Goal: Task Accomplishment & Management: Use online tool/utility

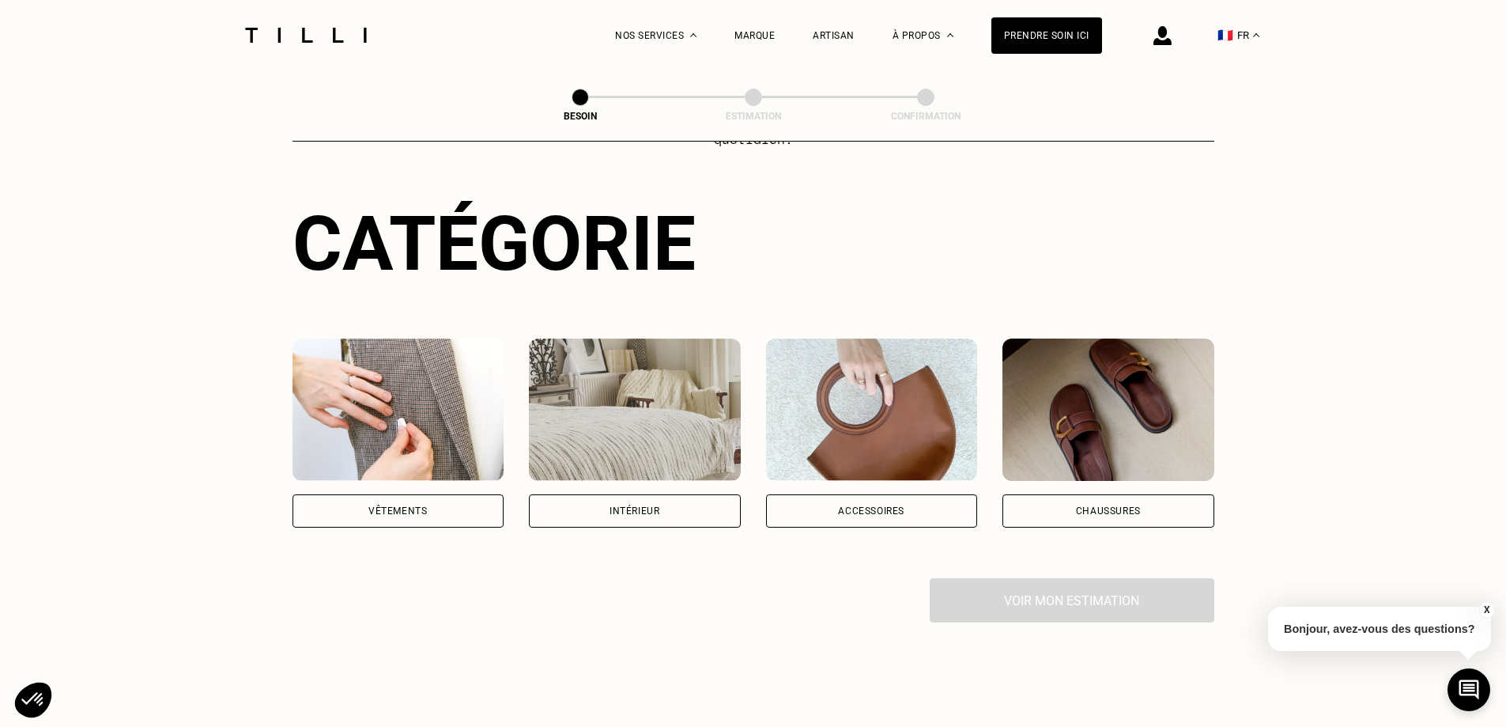
scroll to position [158, 0]
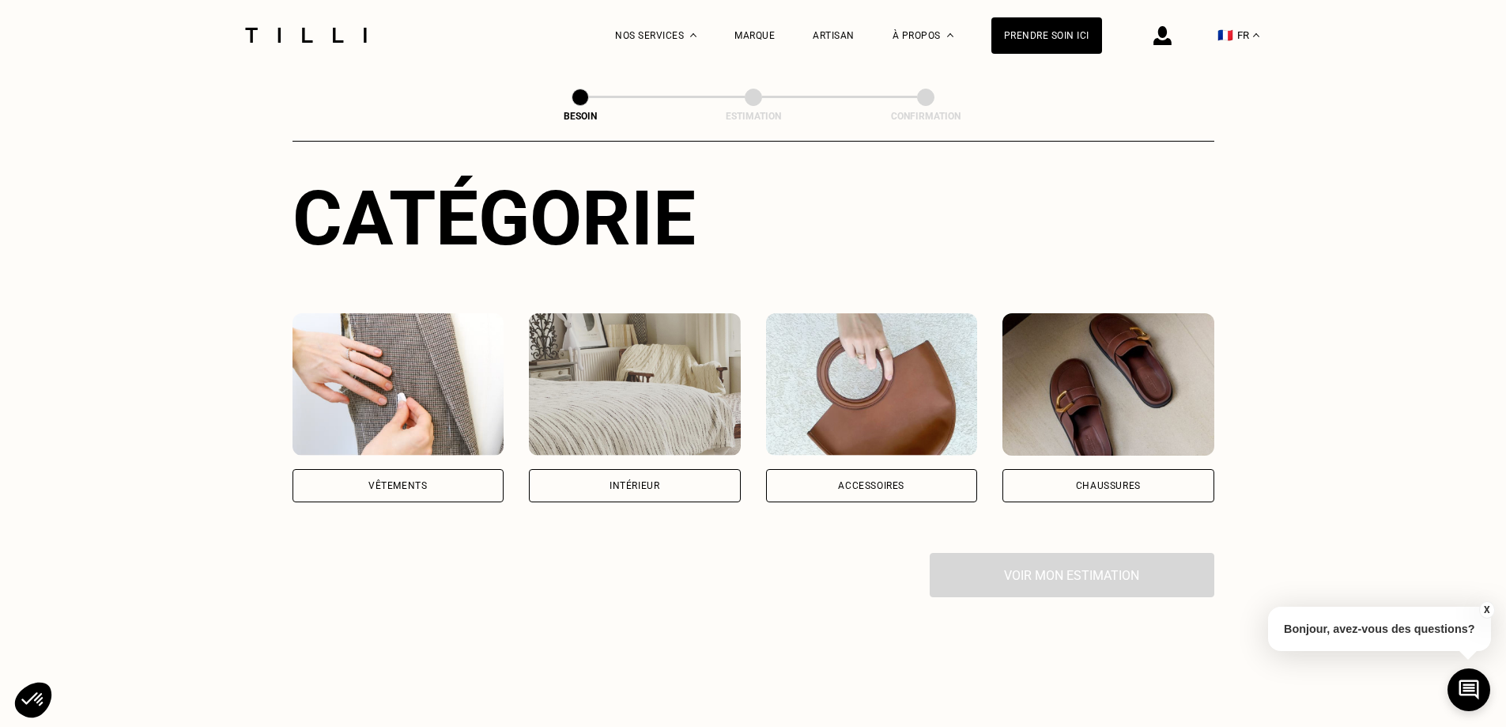
click at [416, 474] on div "Vêtements" at bounding box center [399, 485] width 212 height 33
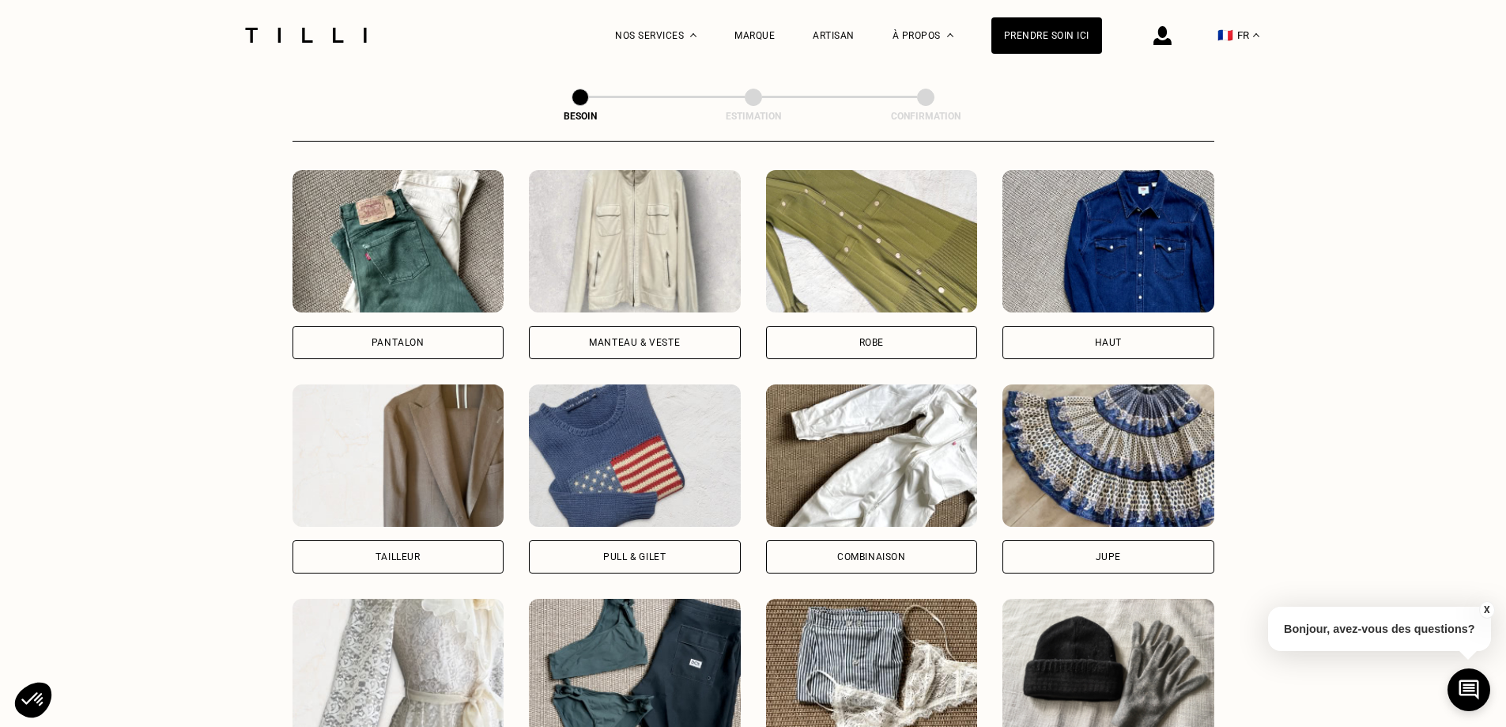
scroll to position [749, 0]
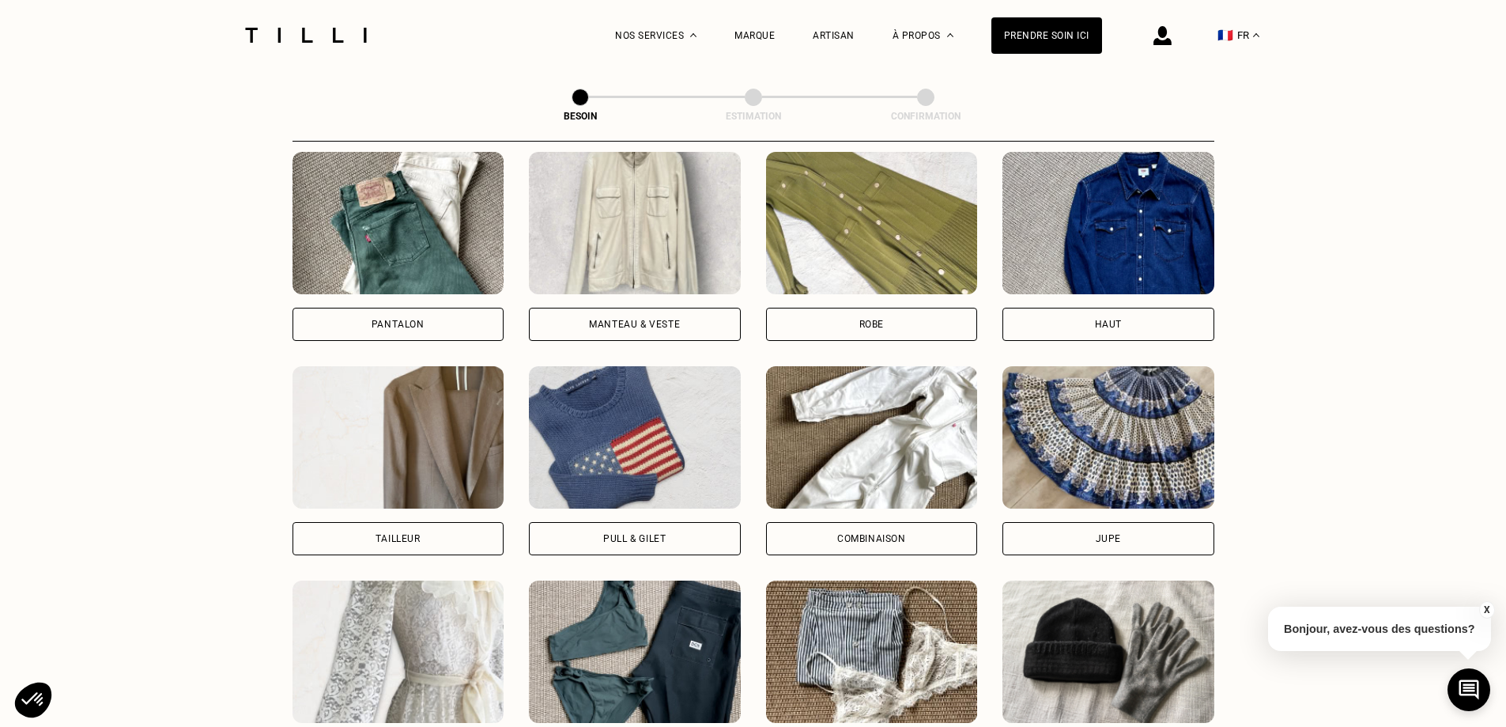
click at [688, 522] on div "Pull & gilet" at bounding box center [635, 538] width 212 height 33
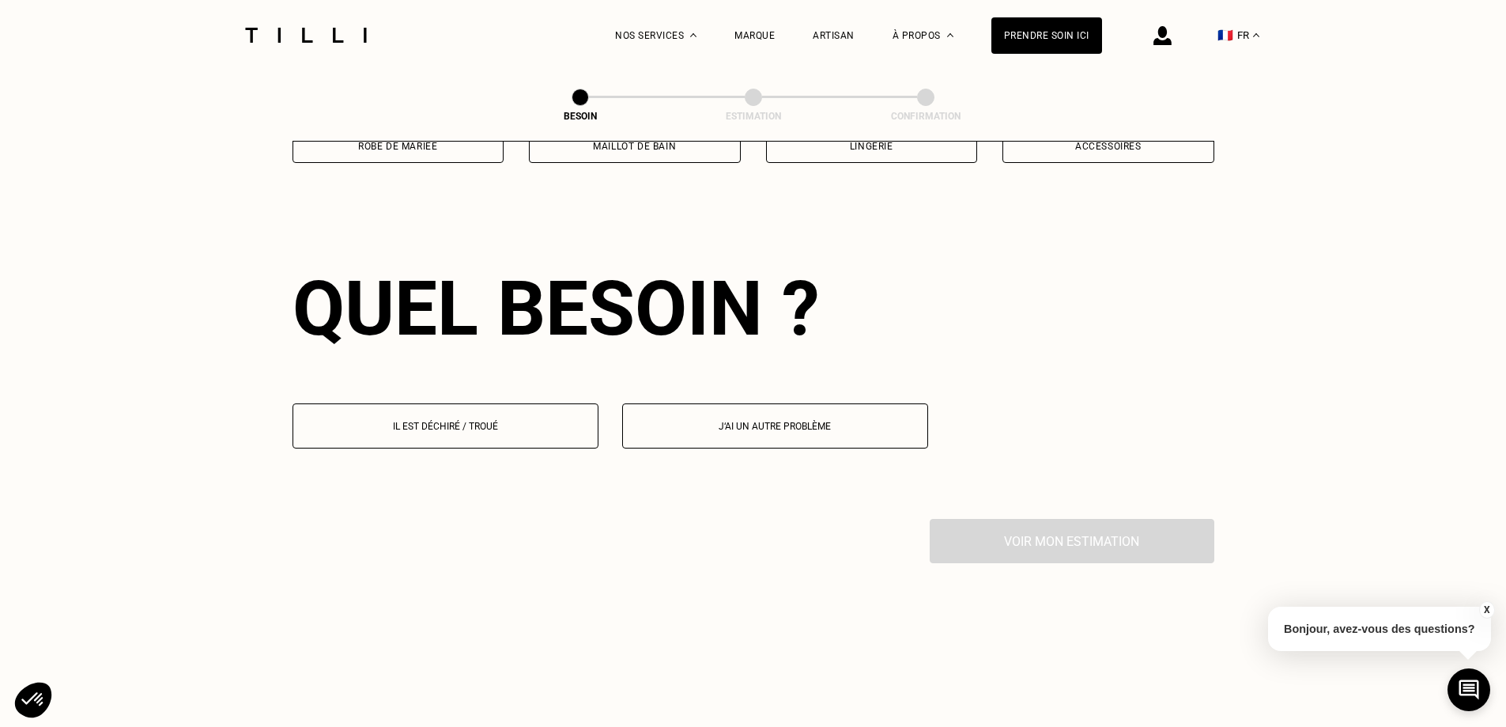
scroll to position [1377, 0]
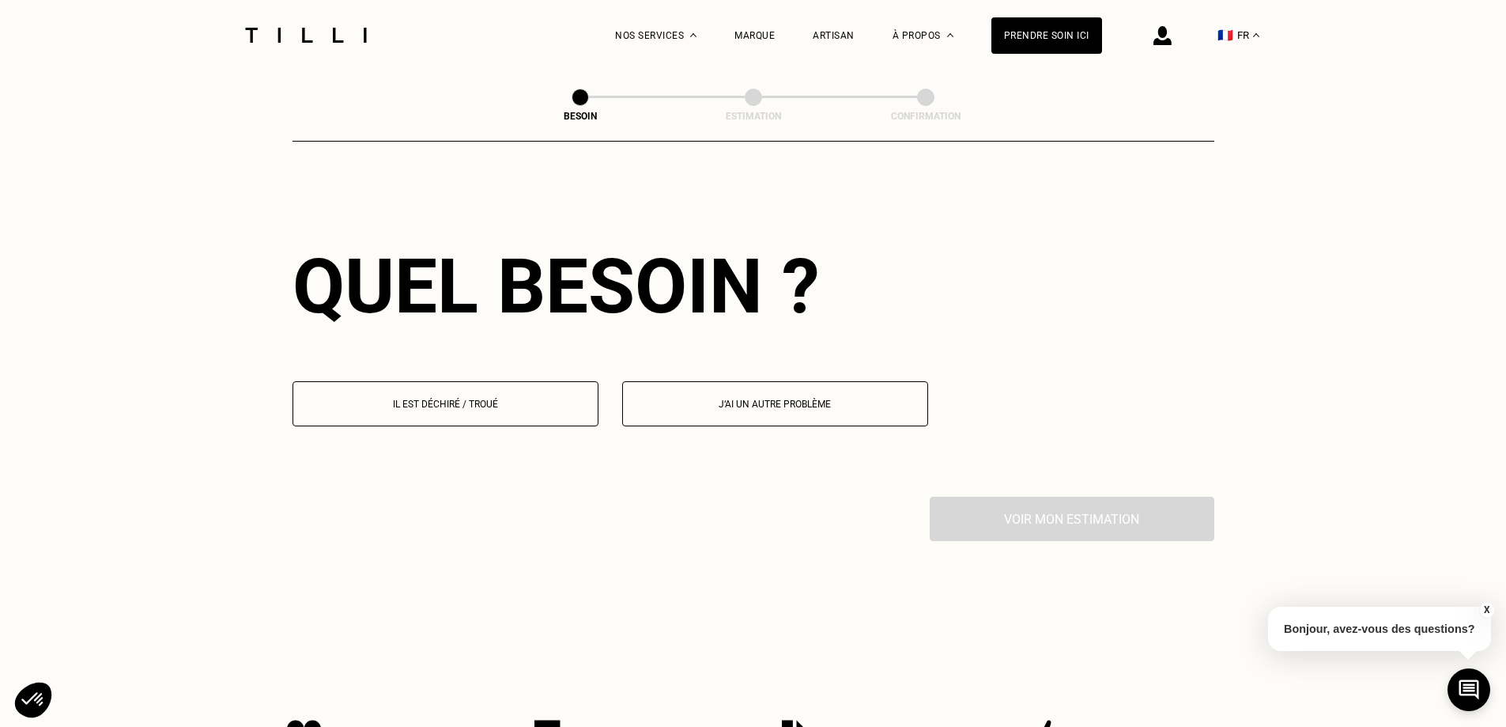
click at [499, 400] on button "Il est déchiré / troué" at bounding box center [446, 403] width 306 height 45
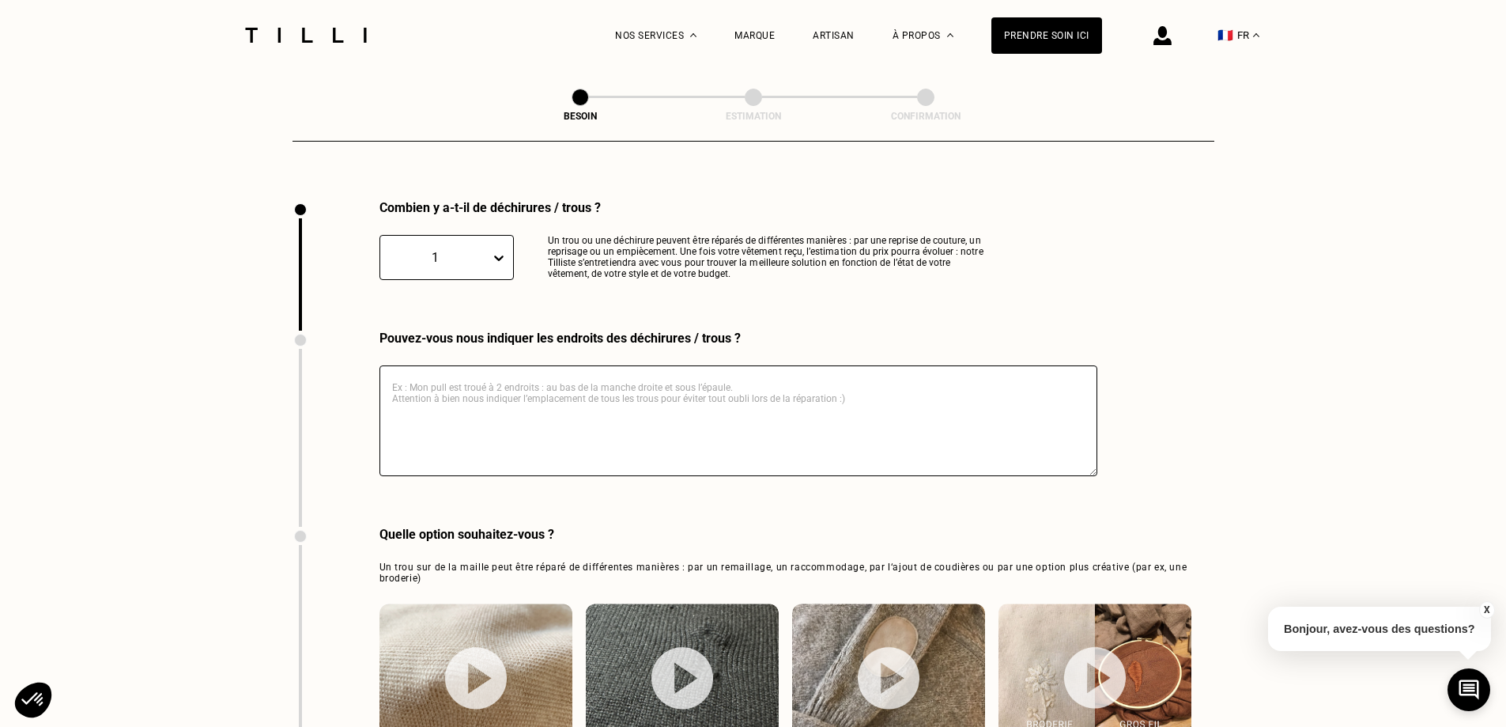
scroll to position [1685, 0]
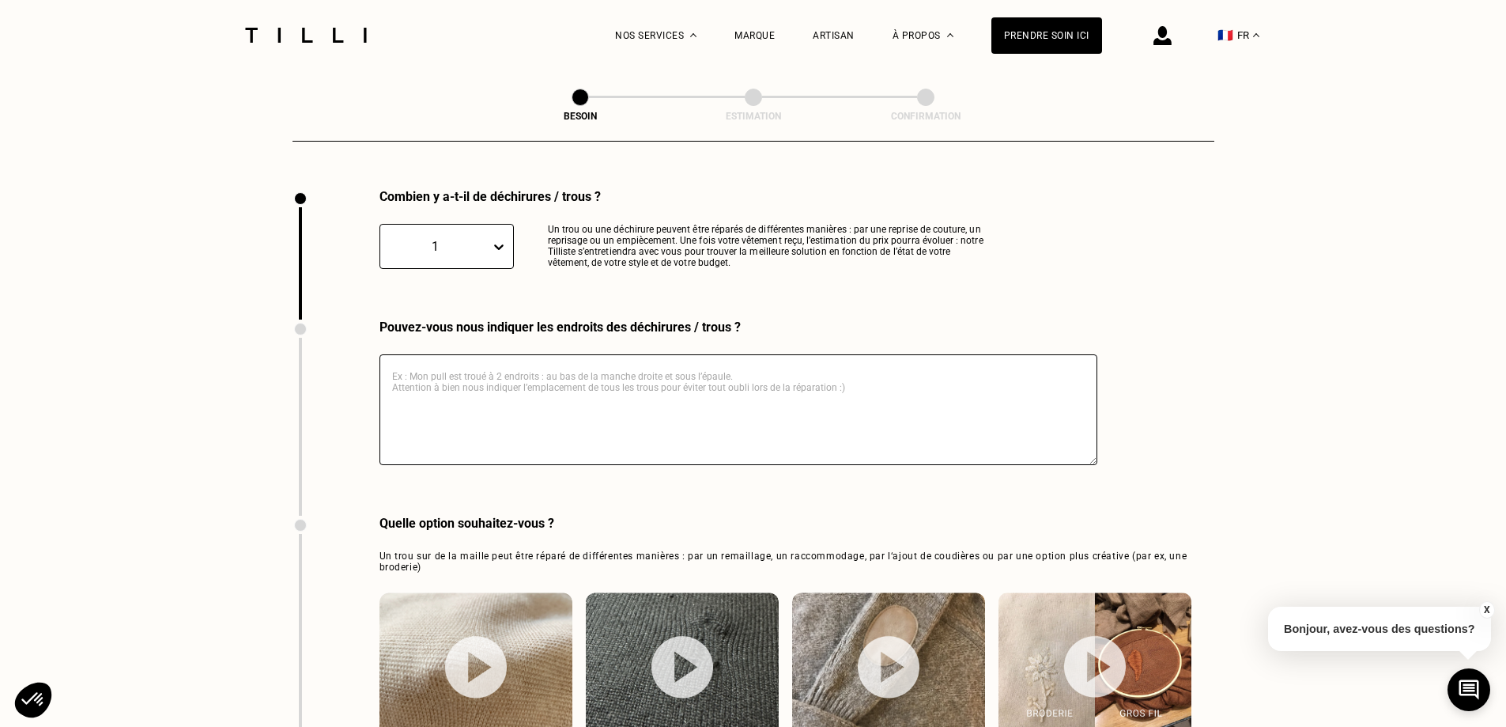
click at [501, 242] on icon at bounding box center [499, 247] width 16 height 16
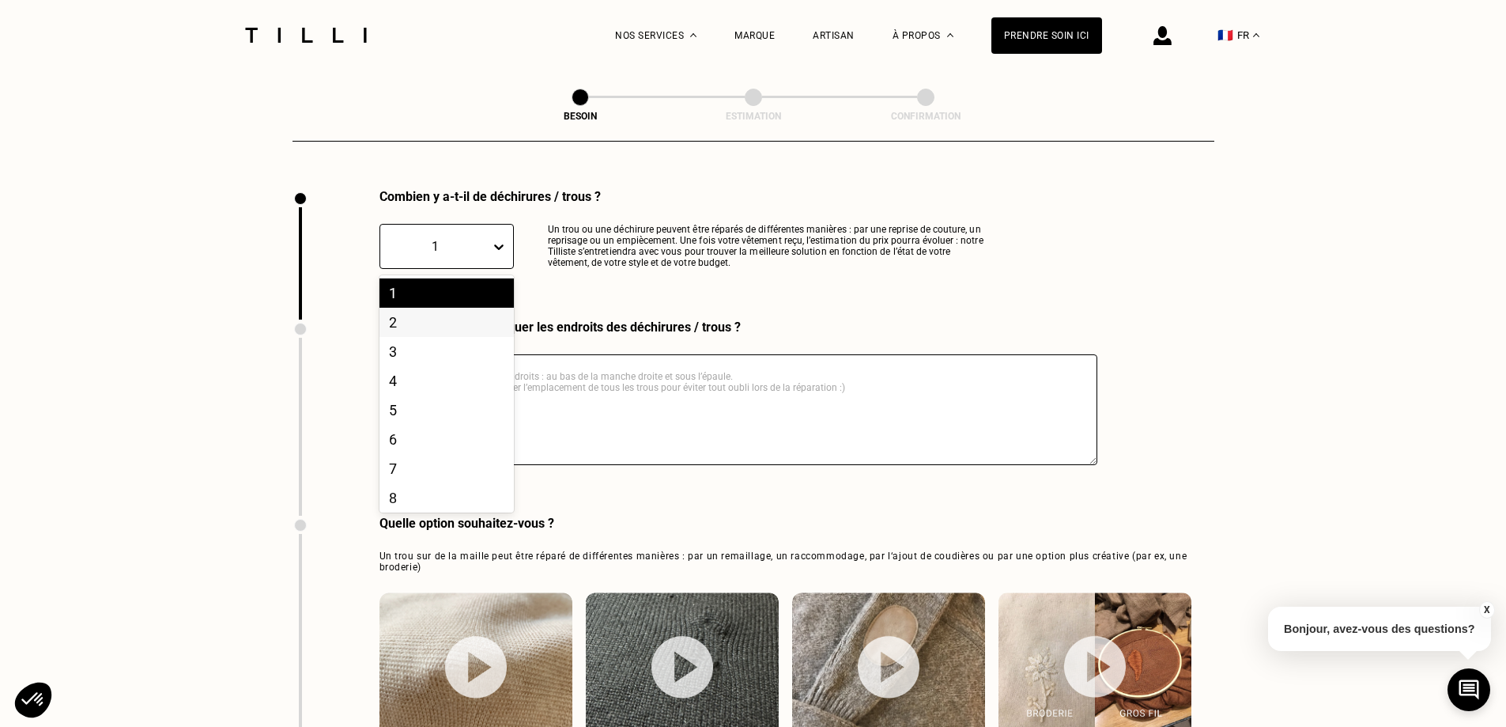
click at [448, 313] on div "2" at bounding box center [447, 322] width 134 height 29
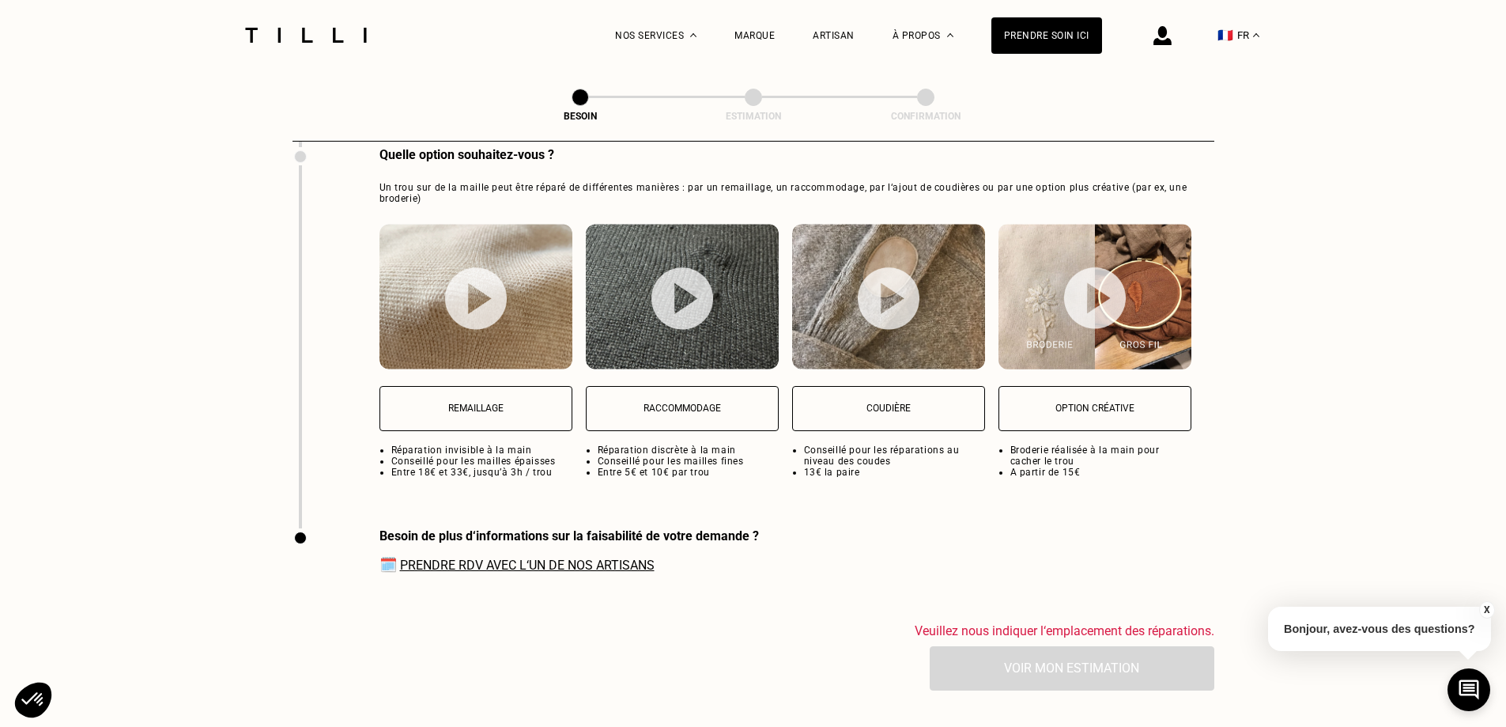
scroll to position [2080, 0]
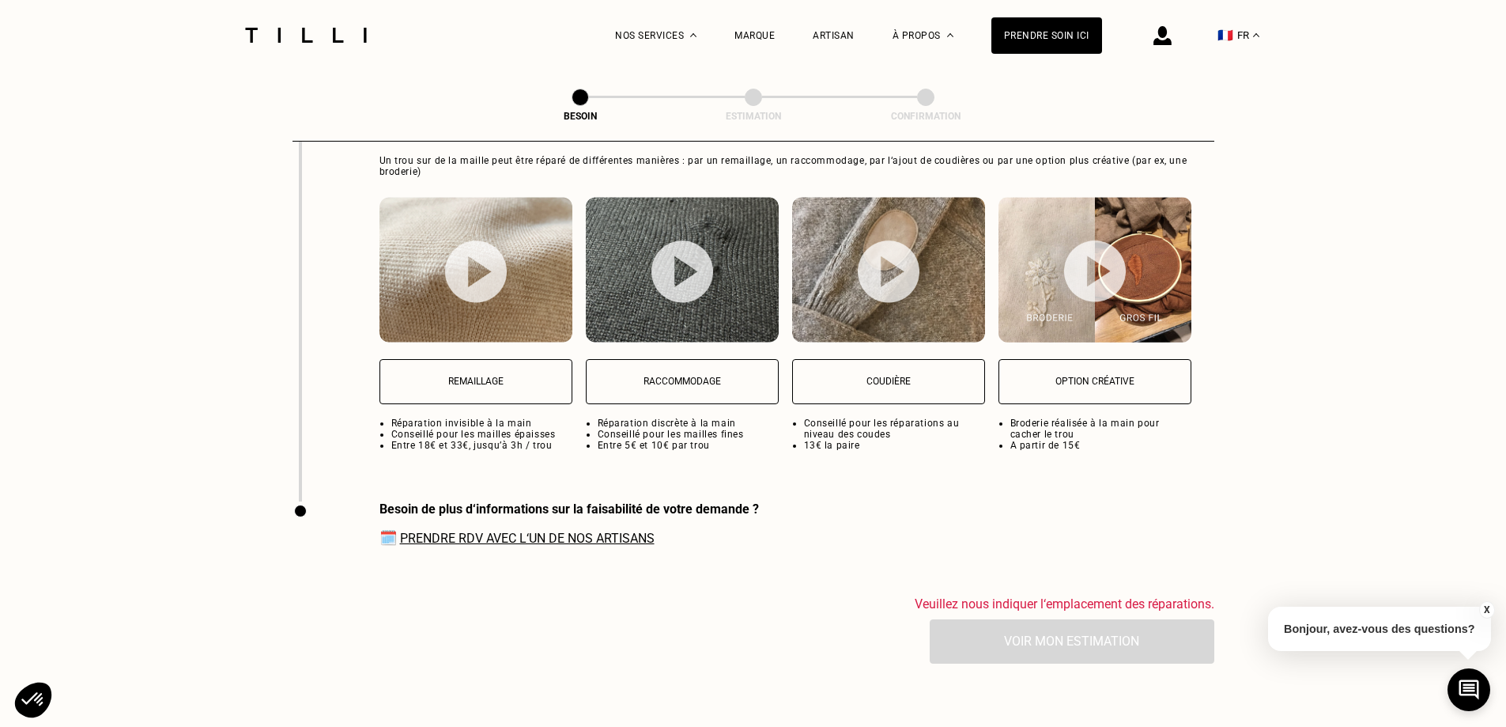
click at [720, 364] on button "Raccommodage" at bounding box center [682, 381] width 193 height 45
select select "FR"
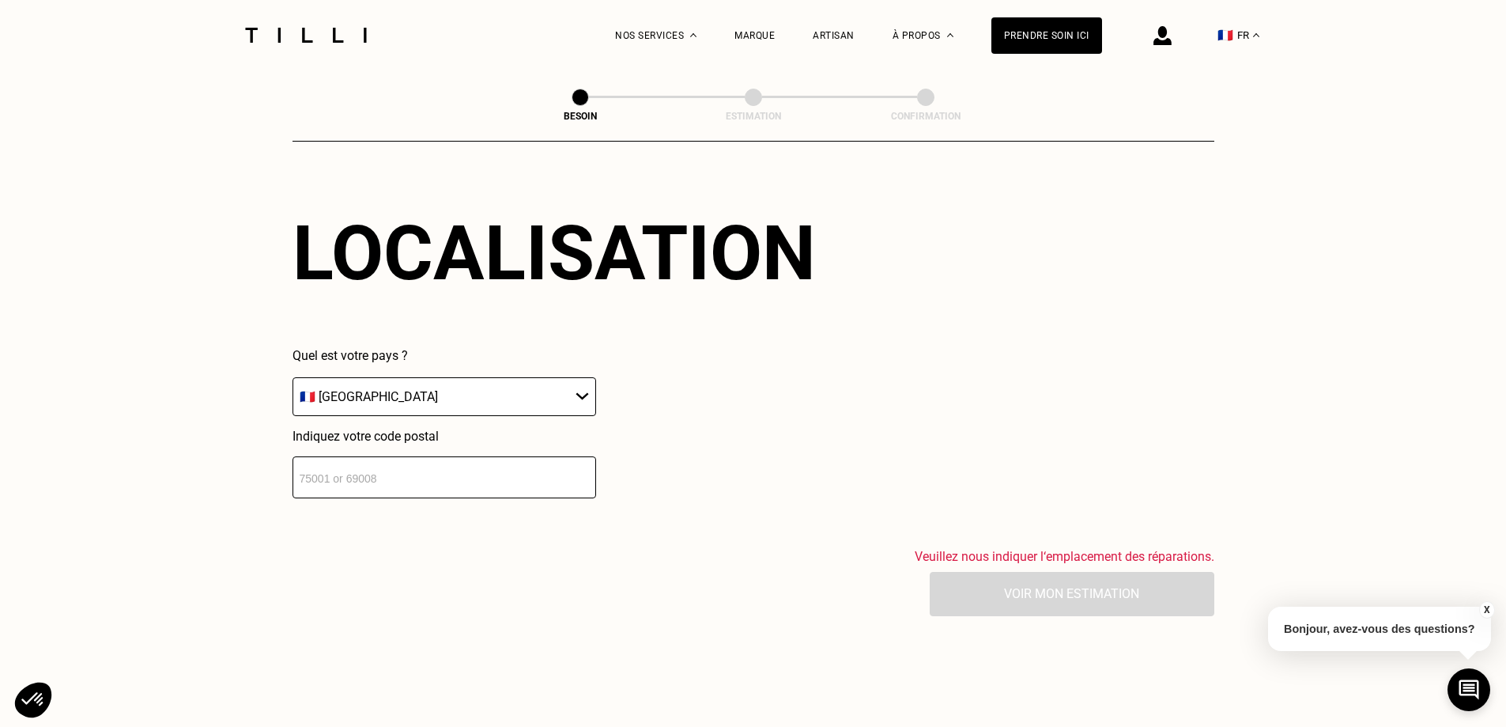
scroll to position [2552, 0]
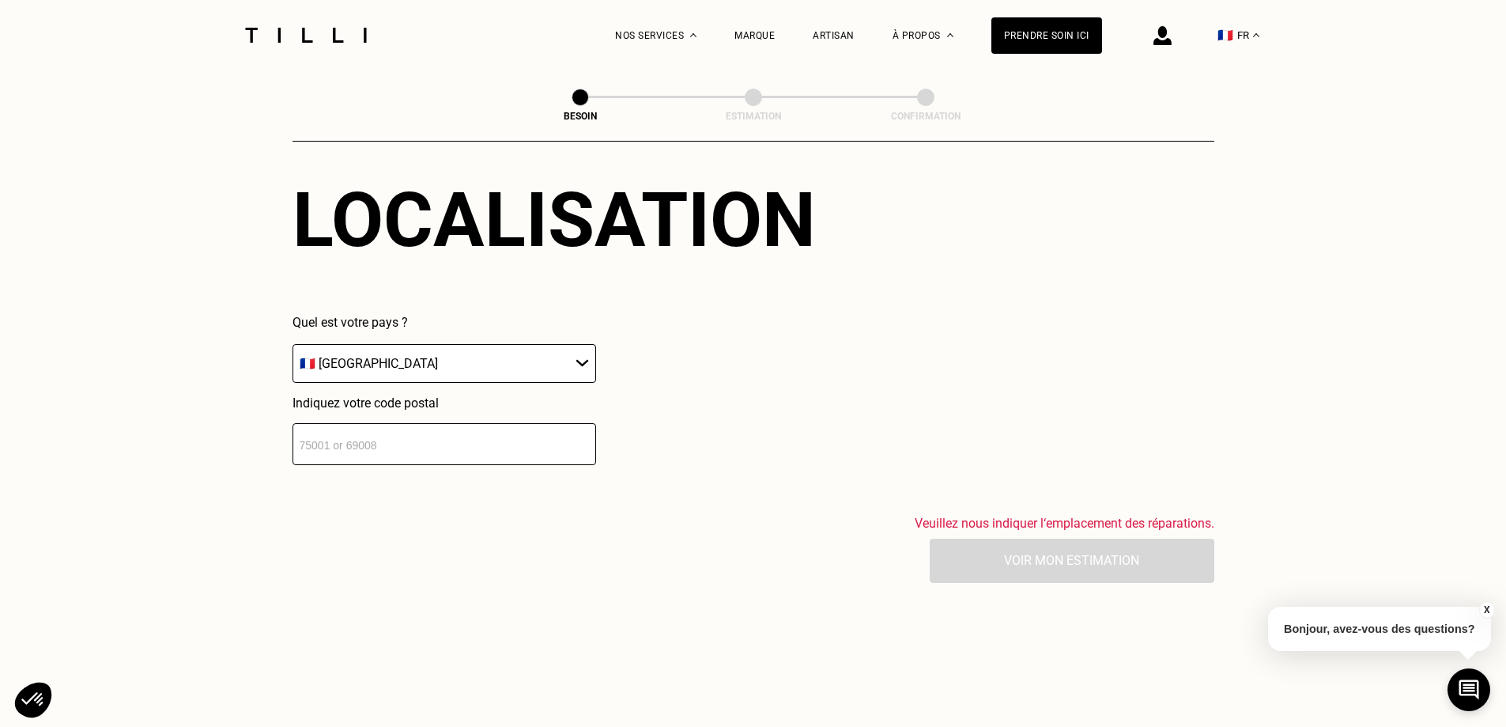
click at [492, 440] on input "number" at bounding box center [445, 444] width 304 height 42
type input "75014"
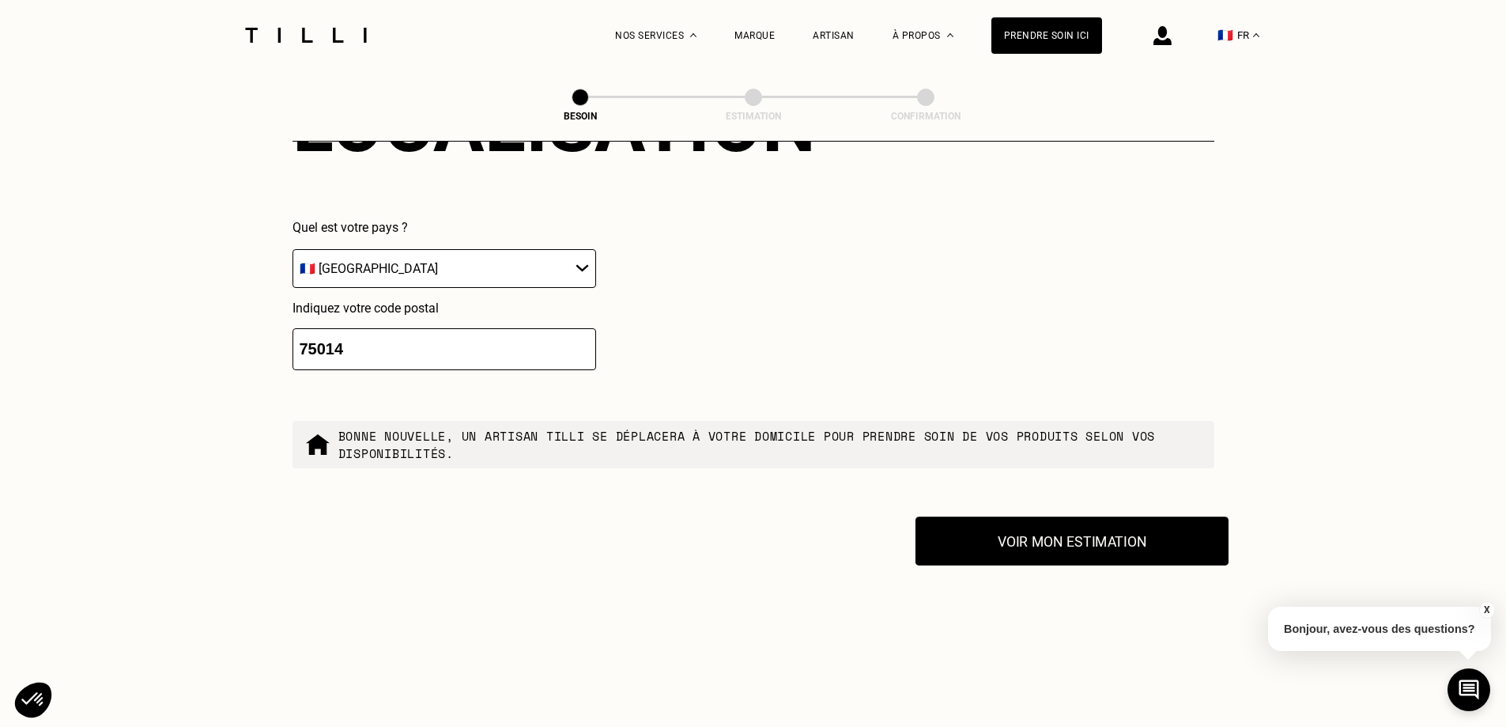
click at [1070, 527] on button "Voir mon estimation" at bounding box center [1072, 540] width 313 height 49
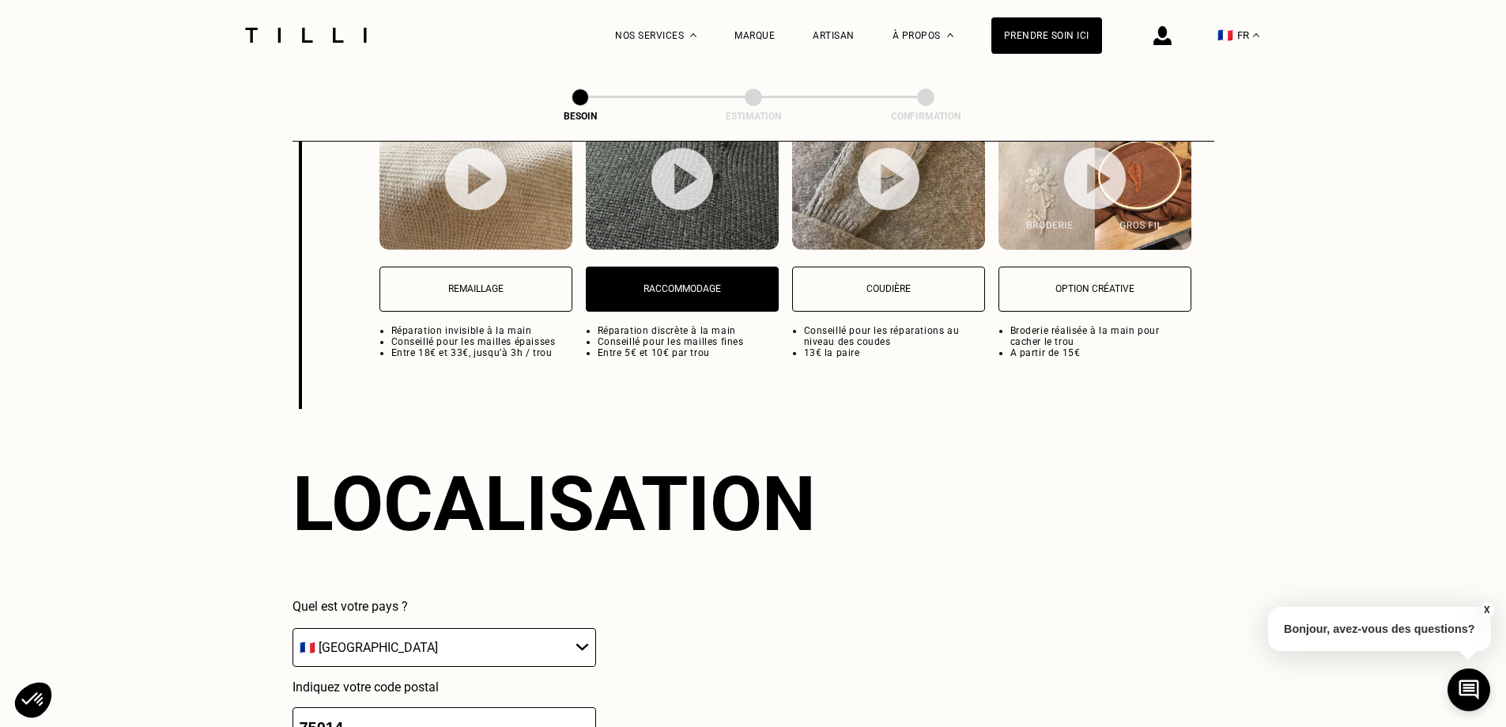
scroll to position [2156, 0]
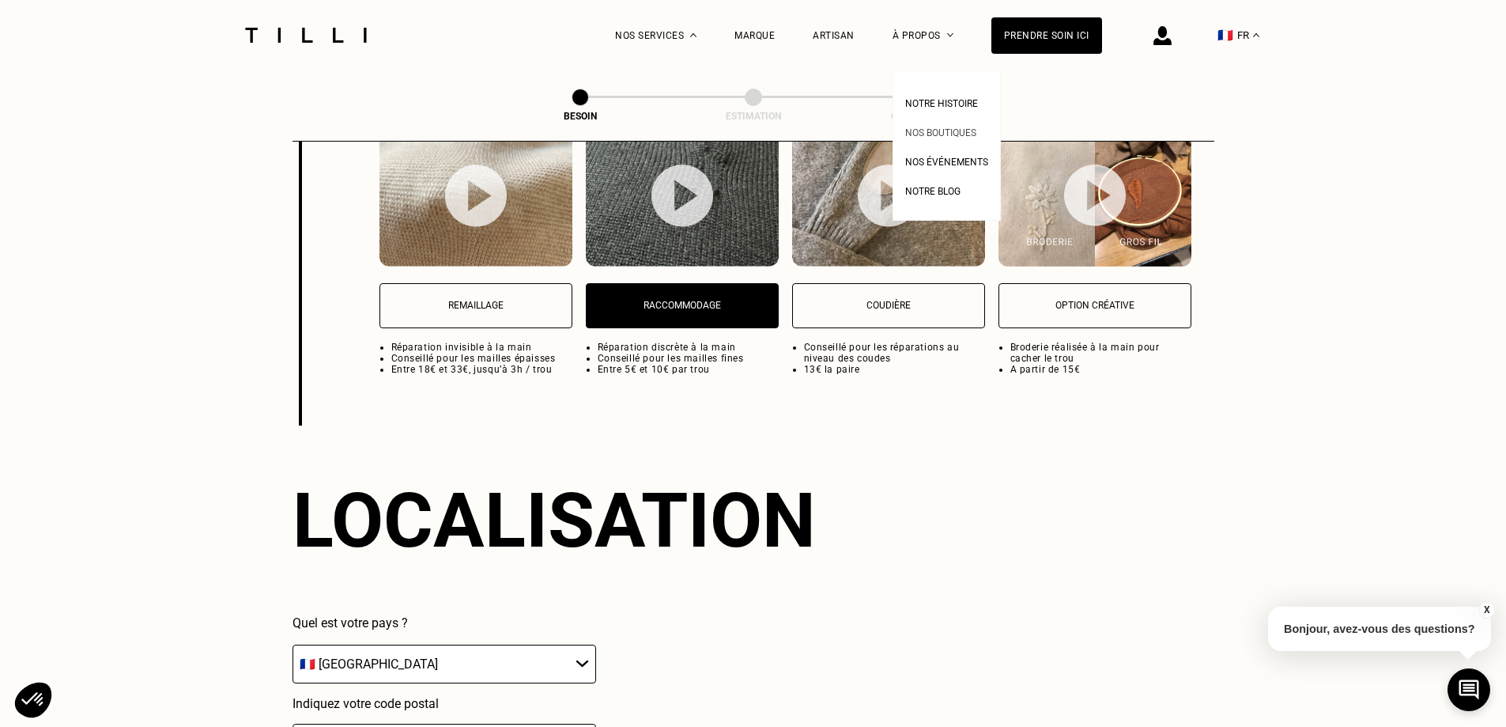
click at [961, 136] on span "Nos boutiques" at bounding box center [940, 132] width 71 height 11
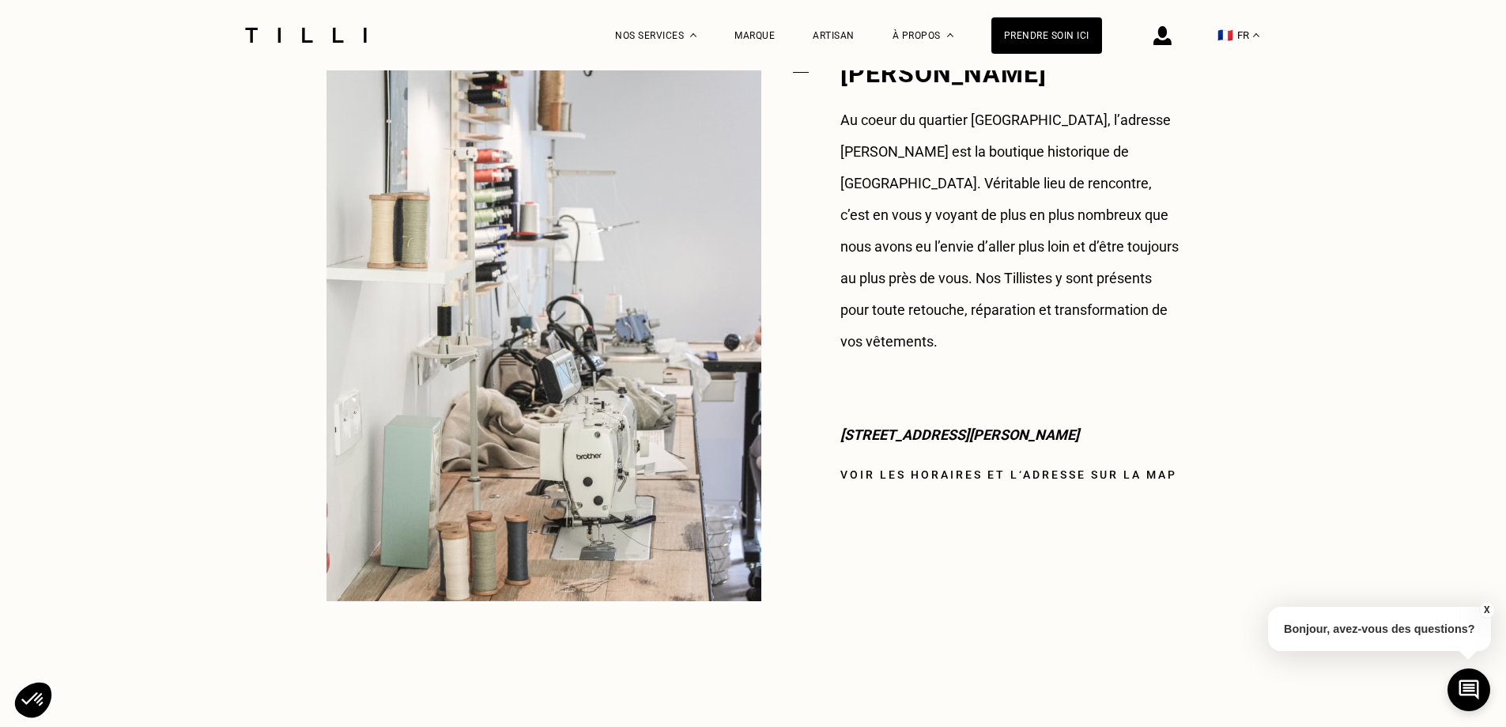
scroll to position [1186, 0]
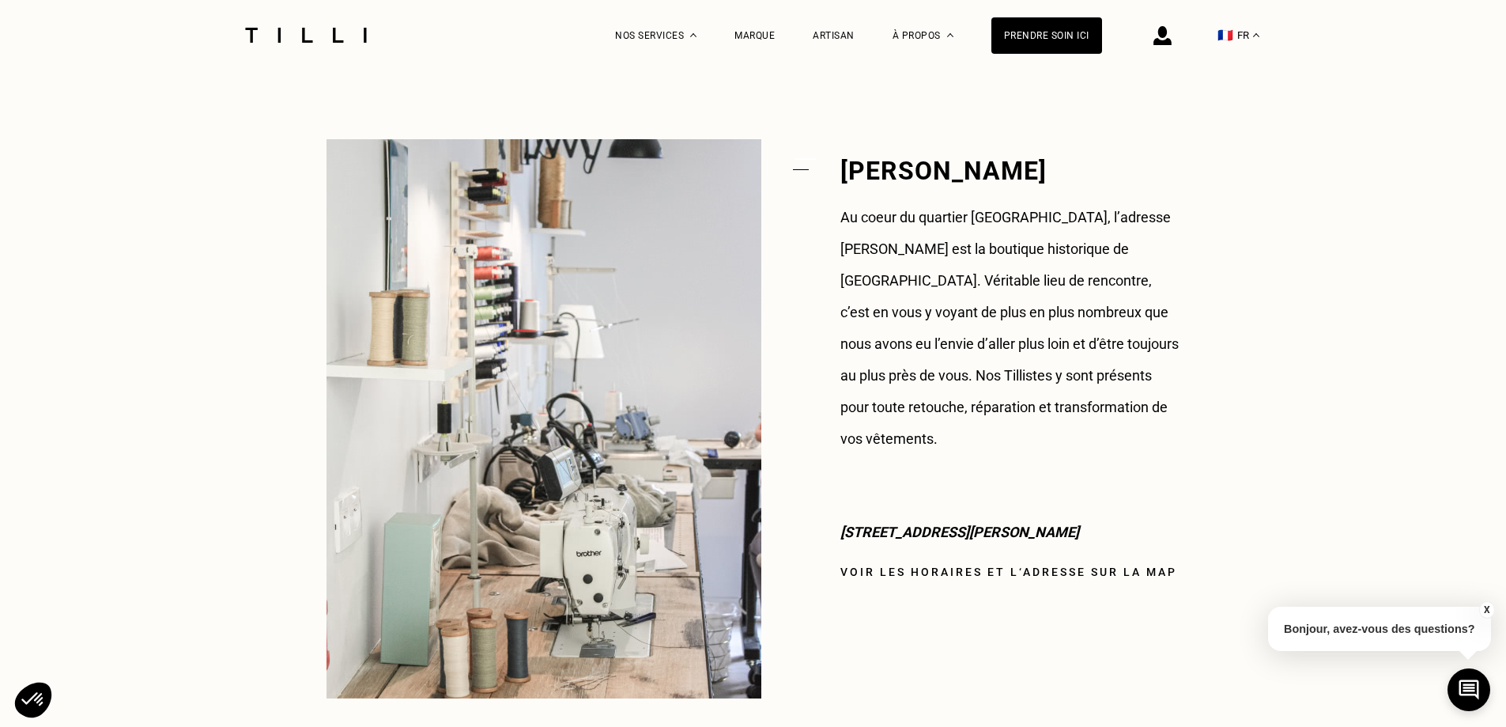
click at [937, 565] on link "Voir les horaires et l‘adresse sur la map" at bounding box center [1009, 571] width 337 height 13
